Goal: Task Accomplishment & Management: Use online tool/utility

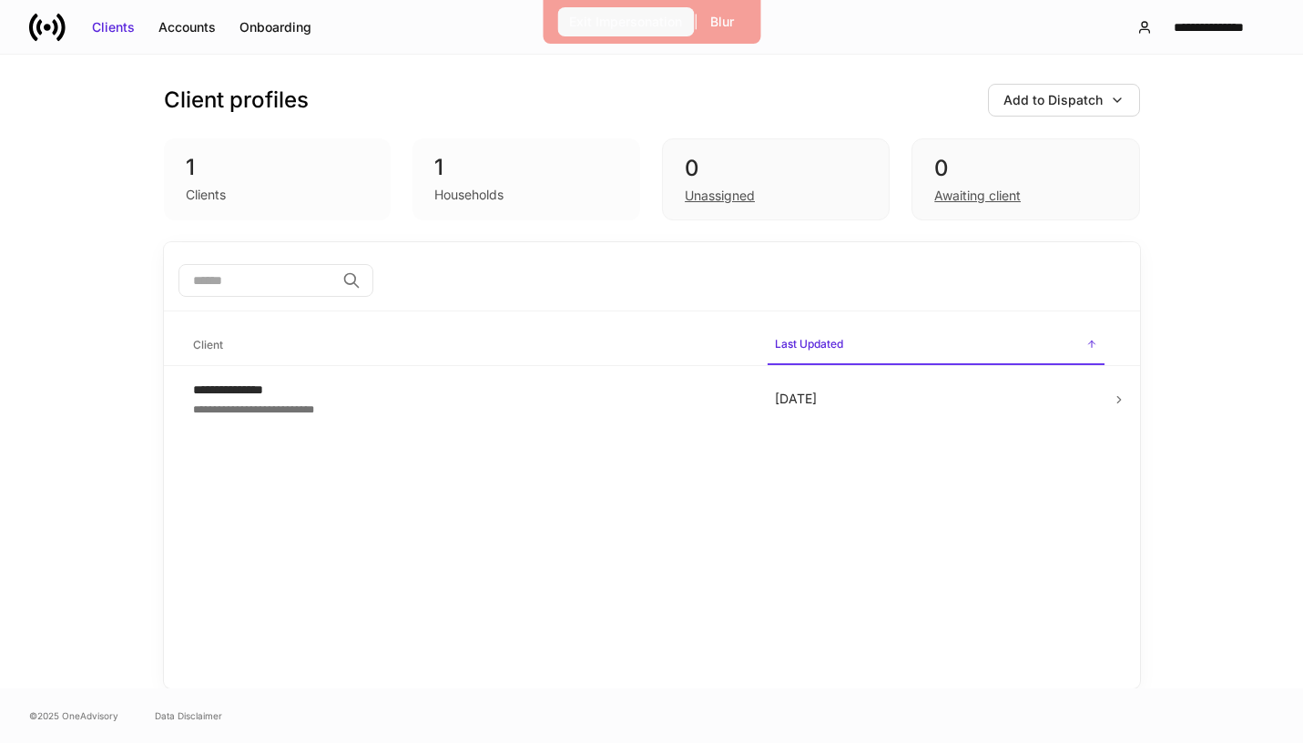
click at [670, 11] on button "Exit Impersonation" at bounding box center [625, 21] width 137 height 29
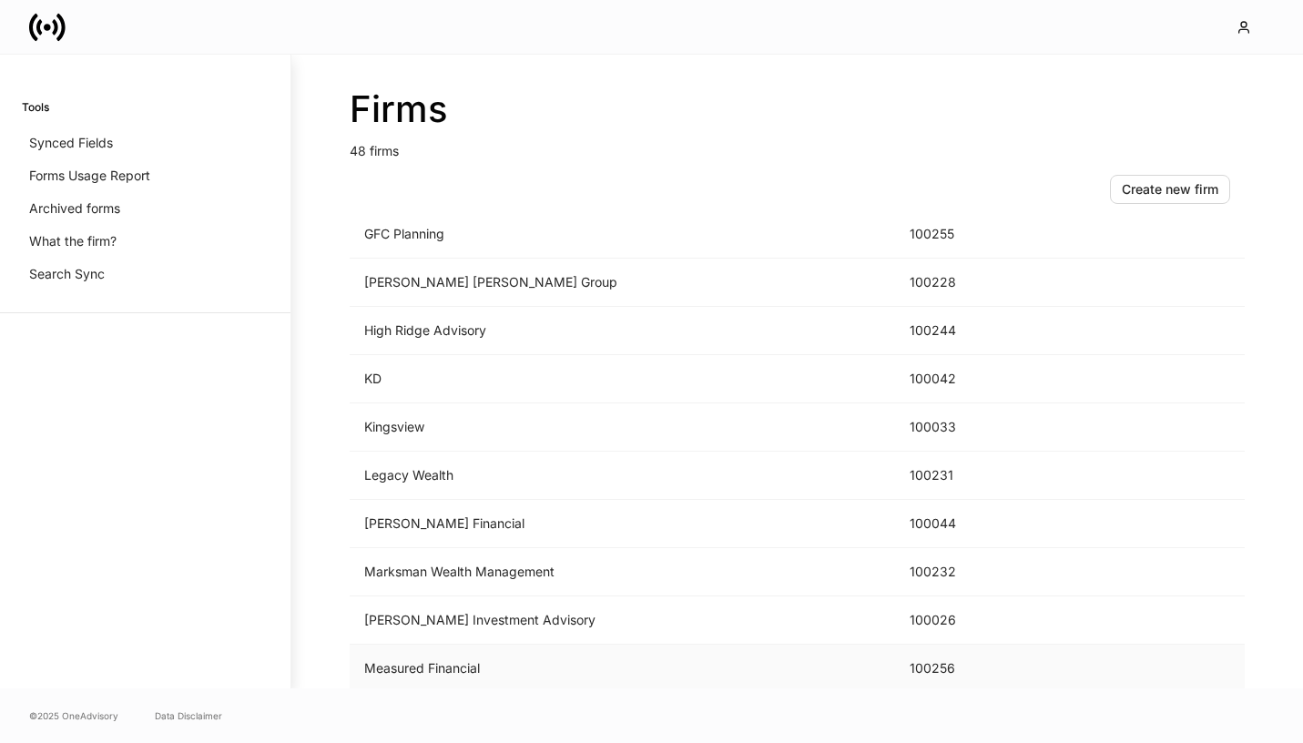
scroll to position [1566, 0]
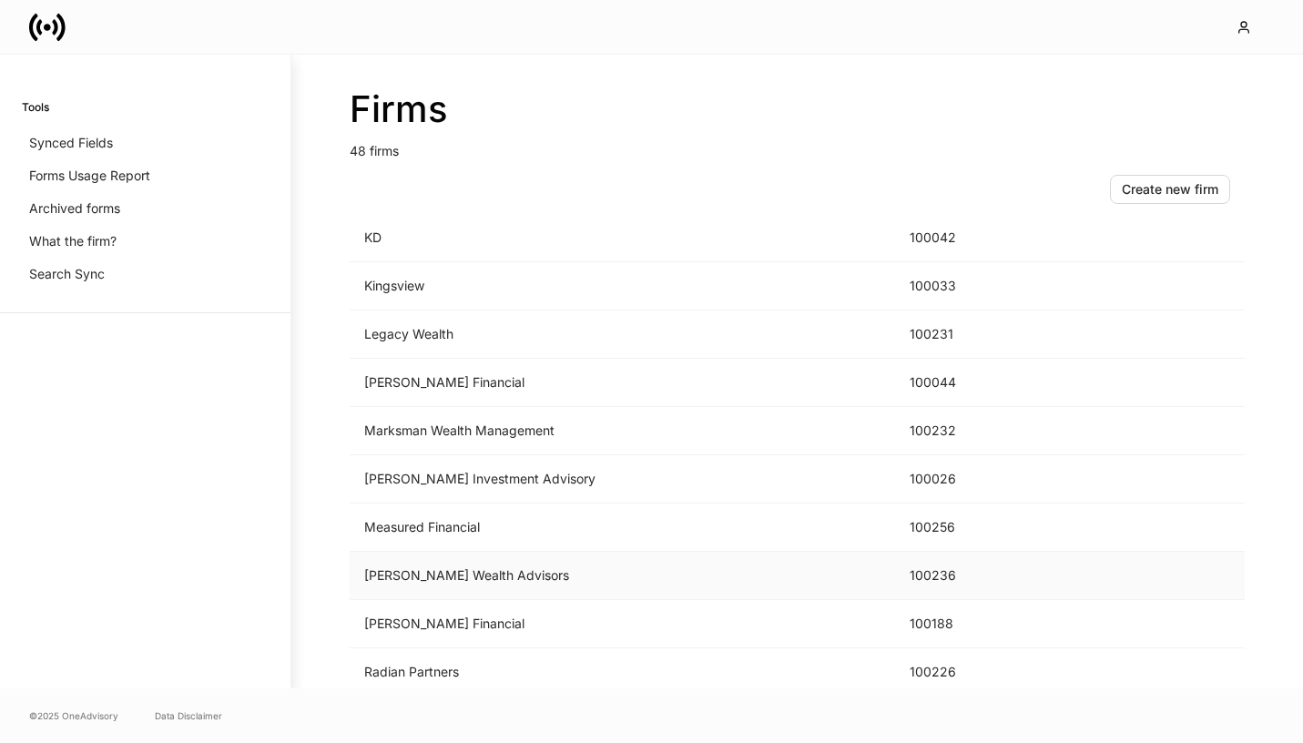
click at [541, 567] on td "[PERSON_NAME] Wealth Advisors" at bounding box center [622, 576] width 545 height 48
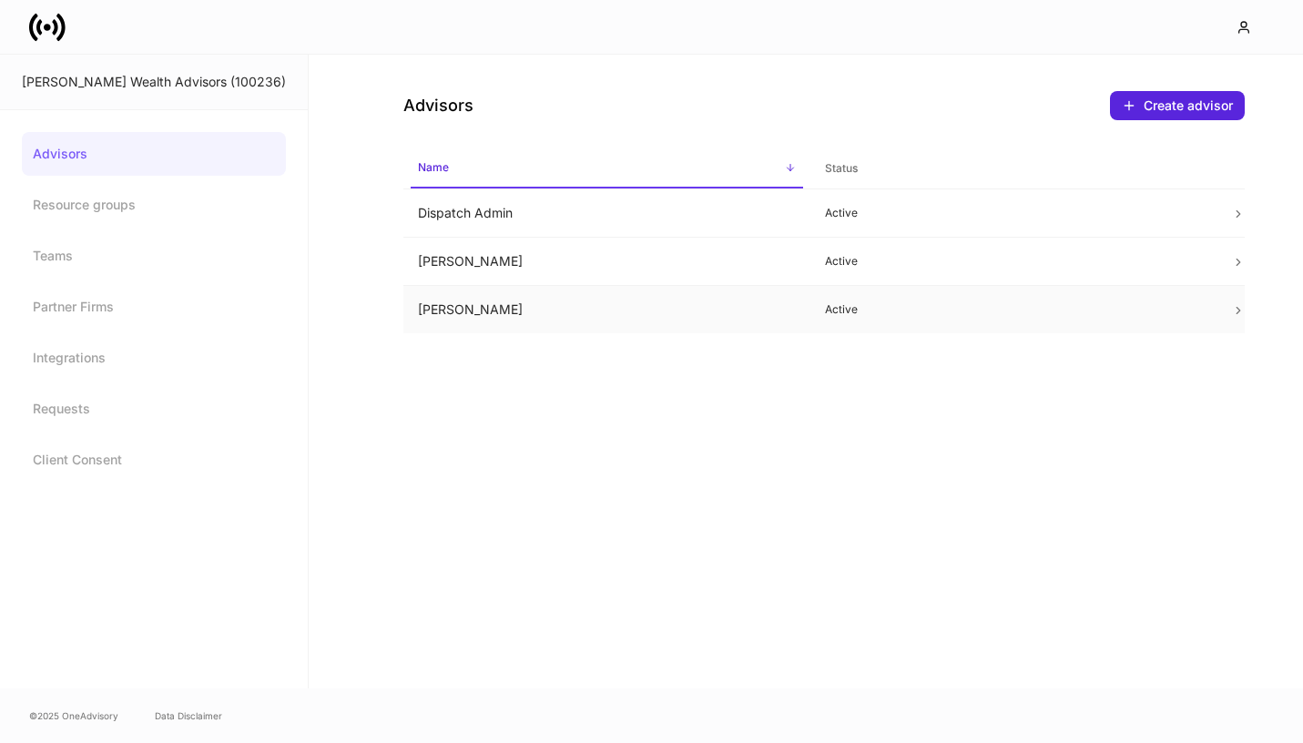
click at [621, 316] on td "[PERSON_NAME]" at bounding box center [606, 310] width 407 height 48
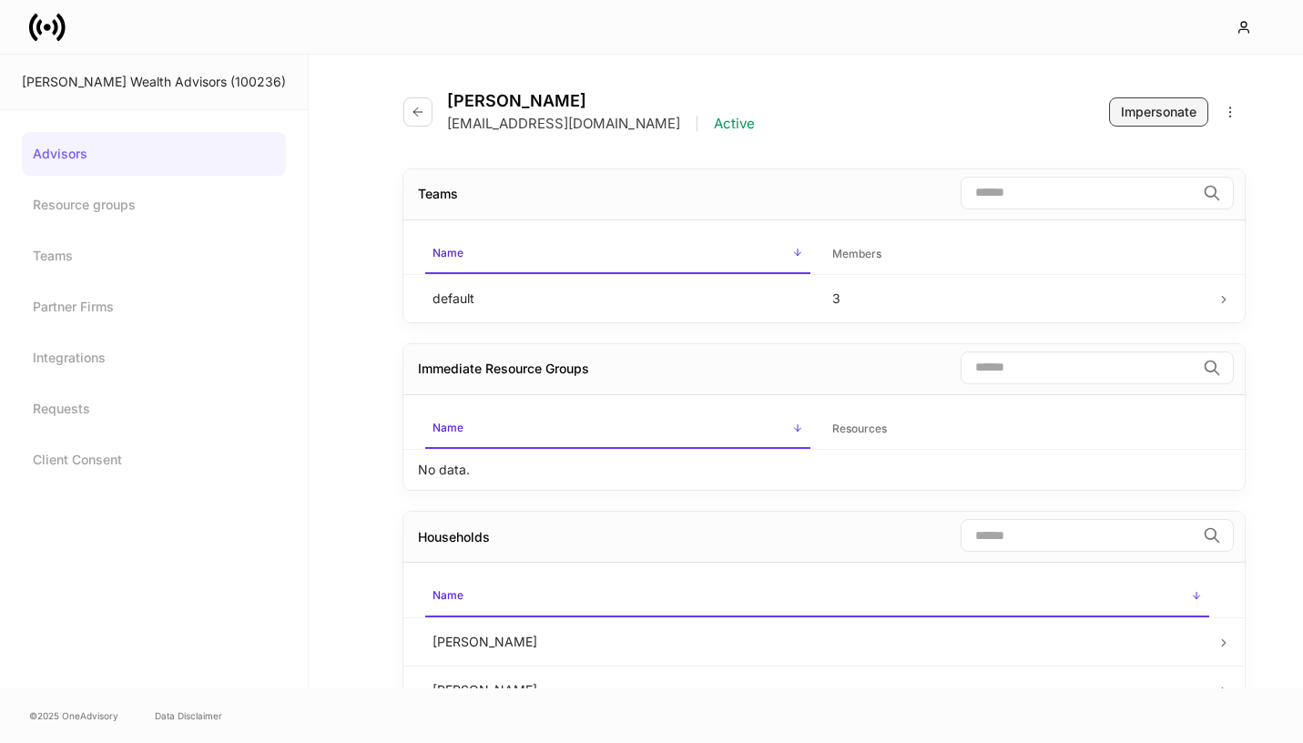
click at [1139, 101] on button "Impersonate" at bounding box center [1158, 111] width 99 height 29
